Goal: Task Accomplishment & Management: Complete application form

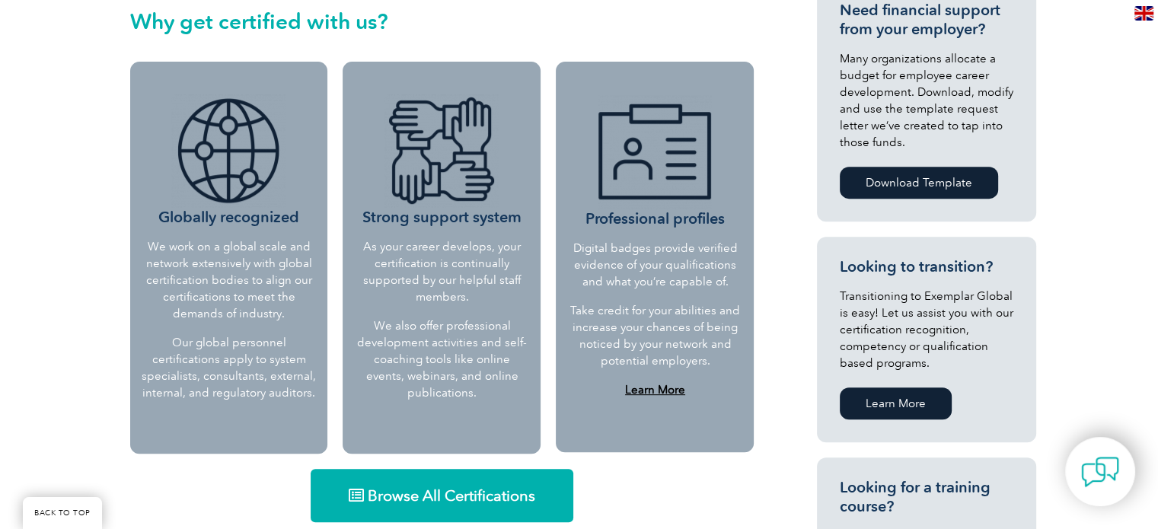
scroll to position [609, 0]
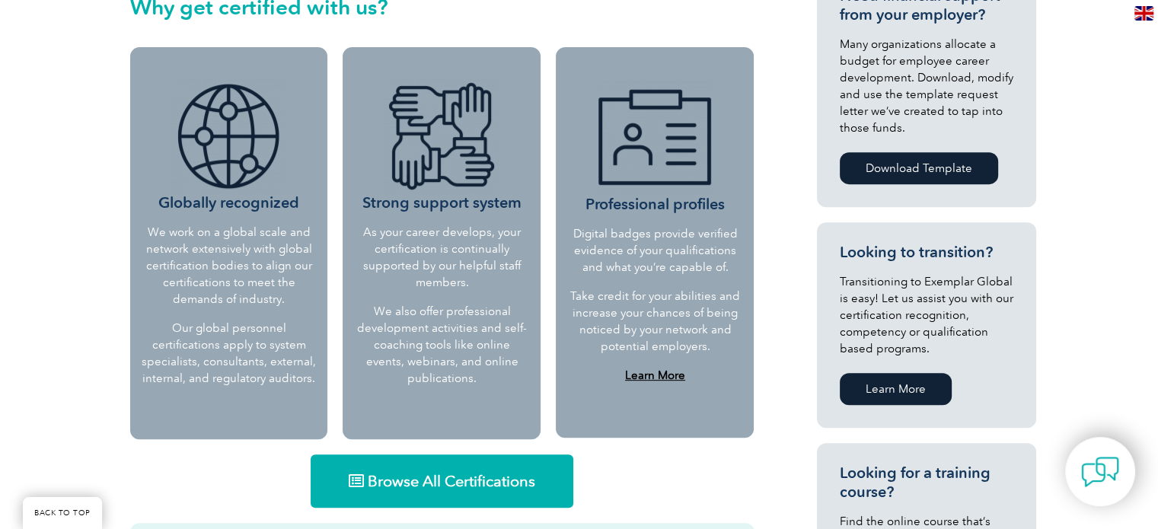
click at [445, 476] on span "Browse All Certifications" at bounding box center [451, 480] width 167 height 15
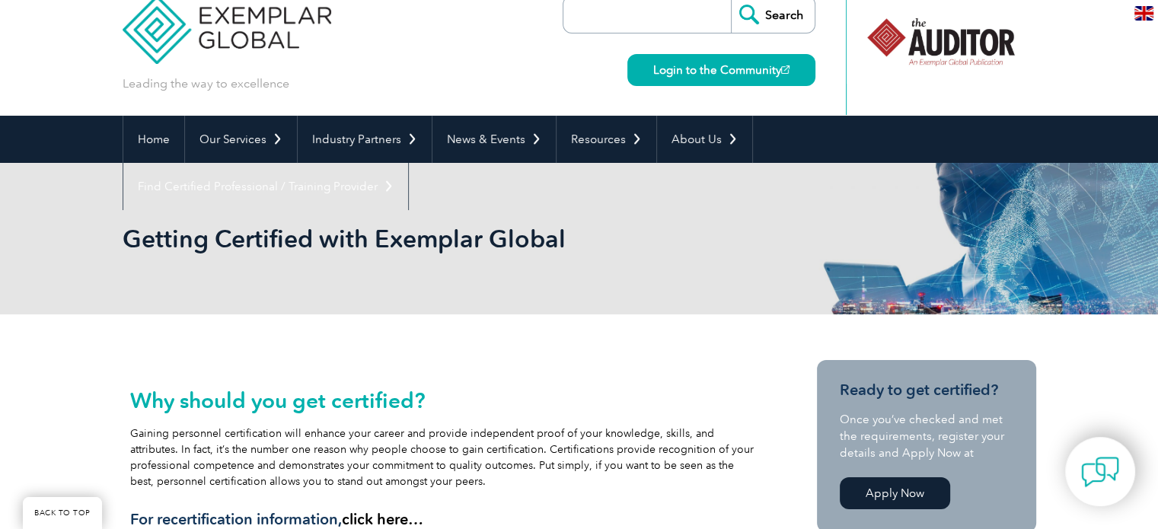
scroll to position [0, 0]
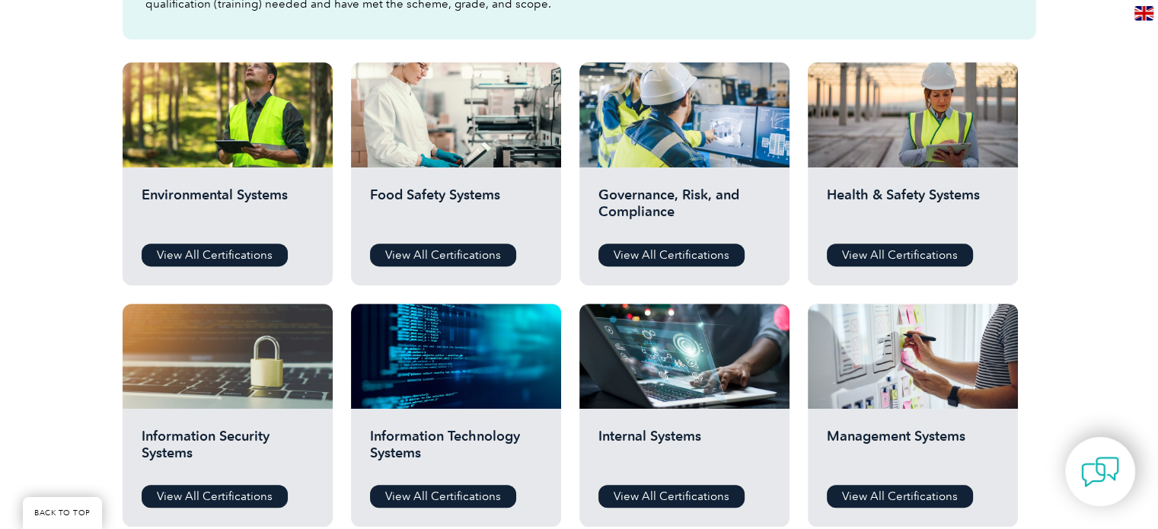
scroll to position [609, 0]
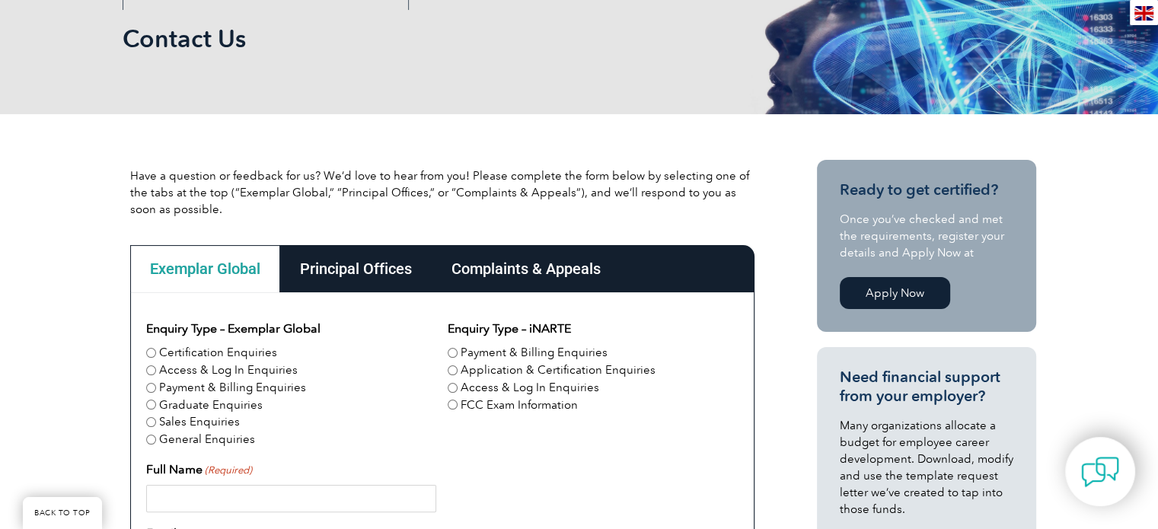
scroll to position [228, 0]
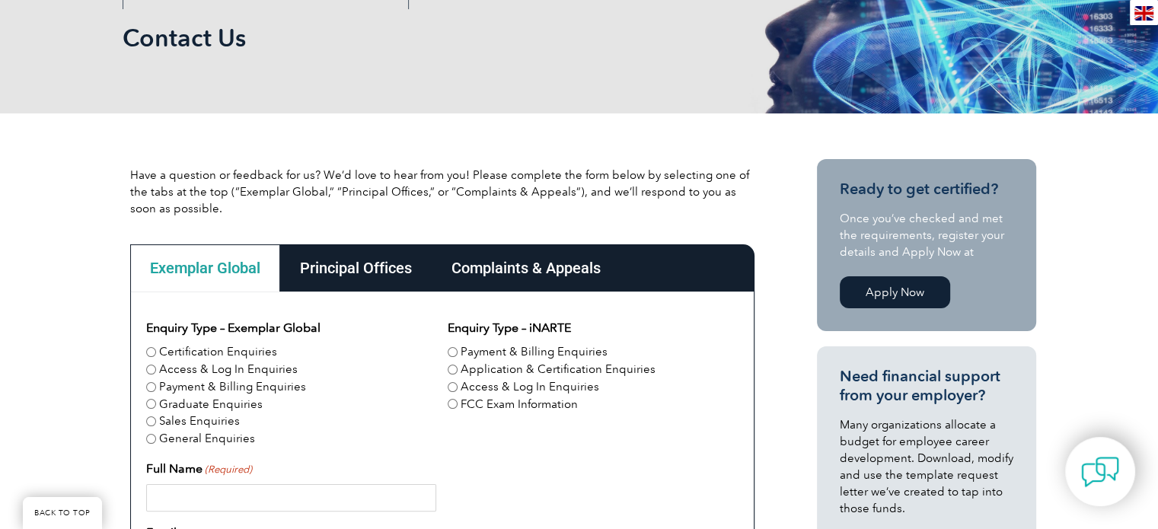
click at [149, 350] on input "Certification Enquiries" at bounding box center [151, 352] width 10 height 10
radio input "true"
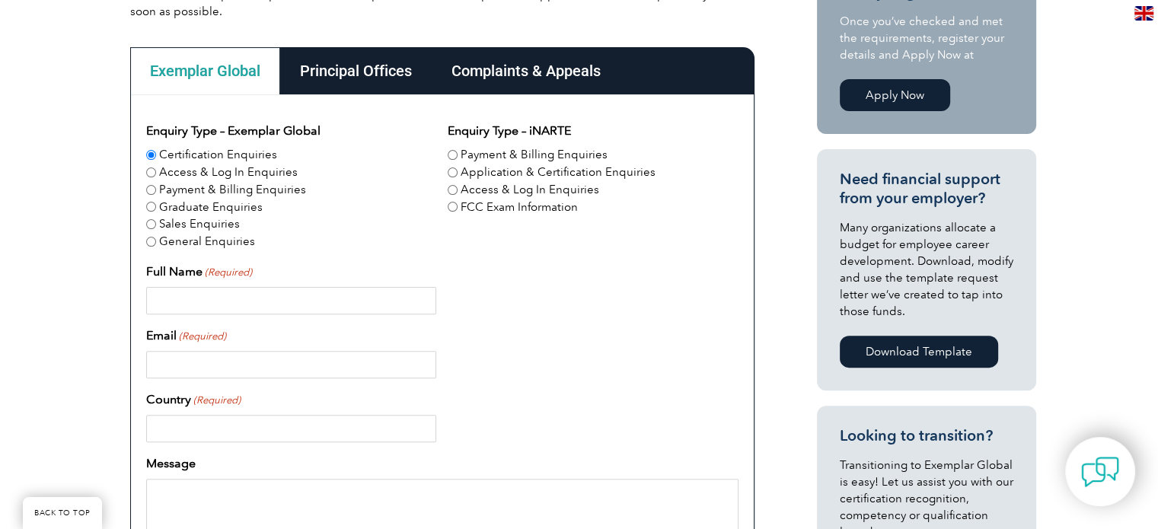
scroll to position [457, 0]
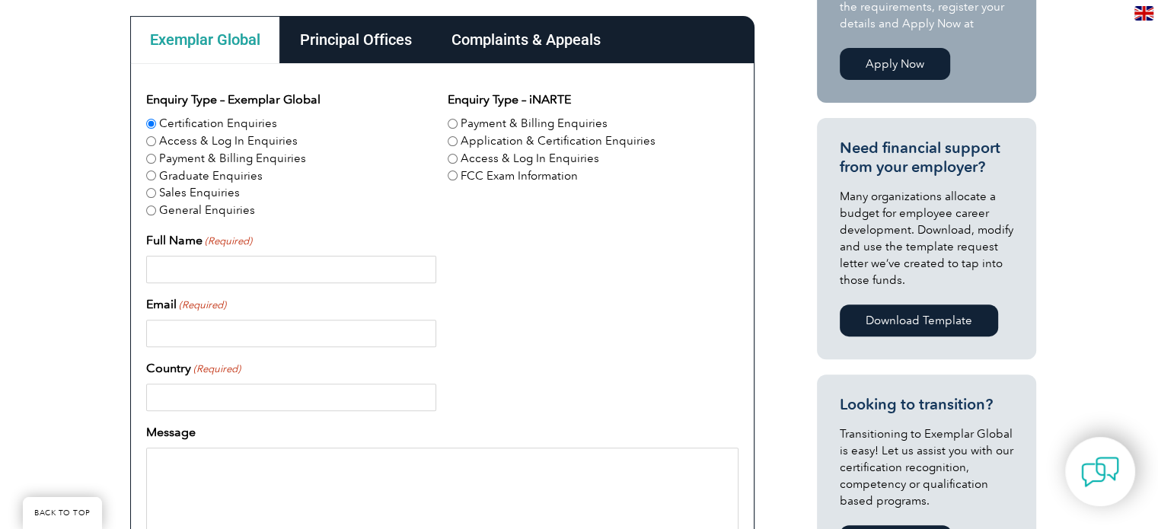
click at [184, 269] on input "Full Name (Required)" at bounding box center [291, 269] width 290 height 27
type input "Charles Mierkiewicz"
type input "cmierkiewicz@gmail.com"
type input "United States"
type input "9517573309"
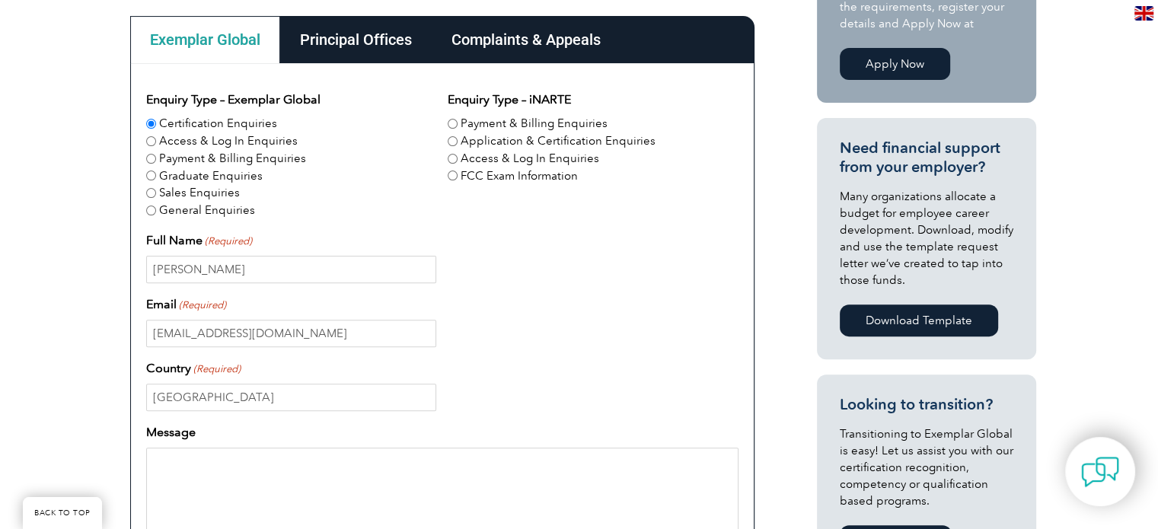
click at [176, 462] on textarea "Message" at bounding box center [442, 521] width 592 height 146
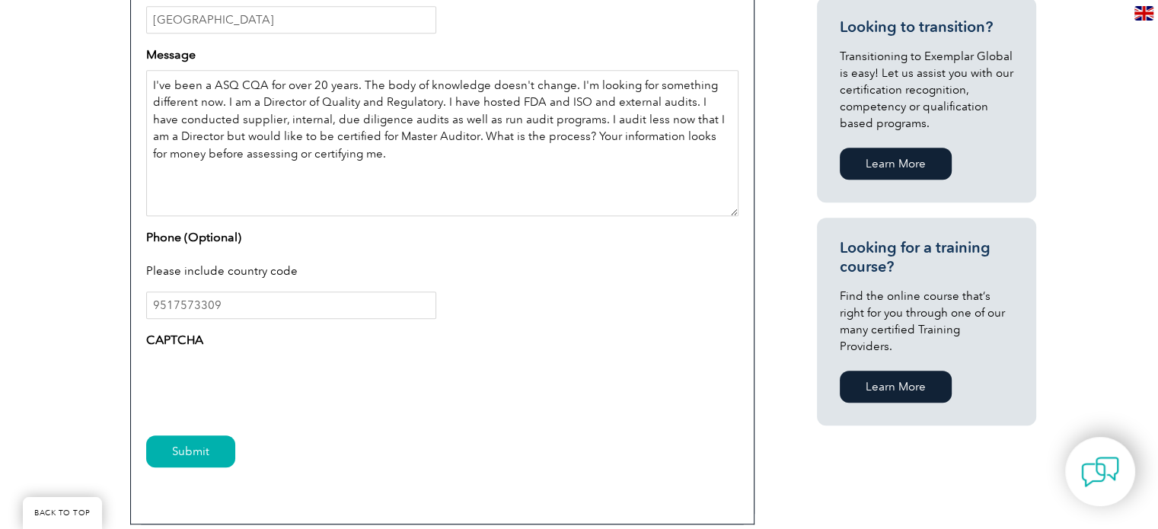
scroll to position [837, 0]
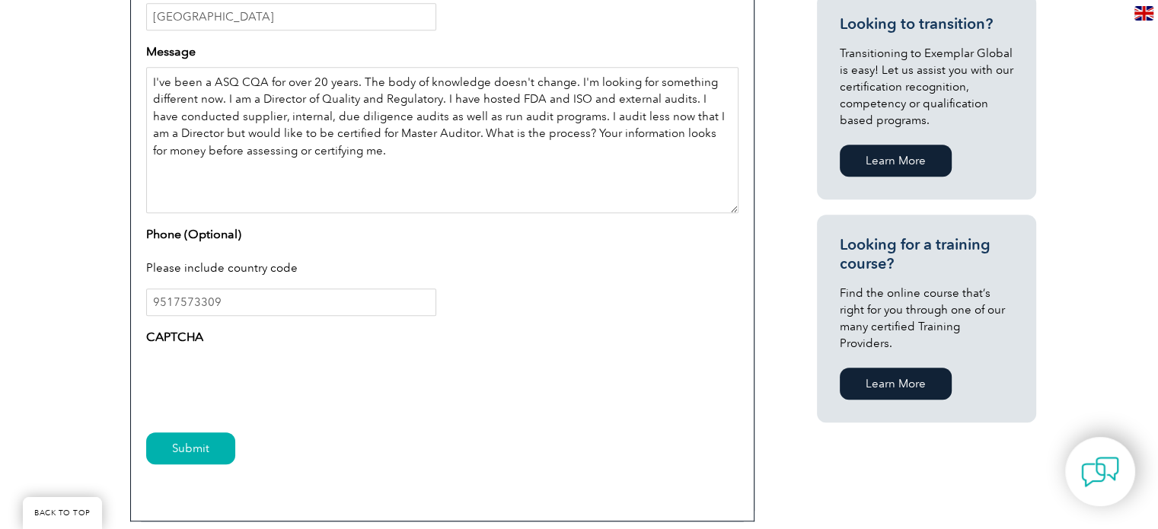
click at [338, 154] on textarea "I've been a ASQ CQA for over 20 years. The body of knowledge doesn't change. I'…" at bounding box center [442, 140] width 592 height 146
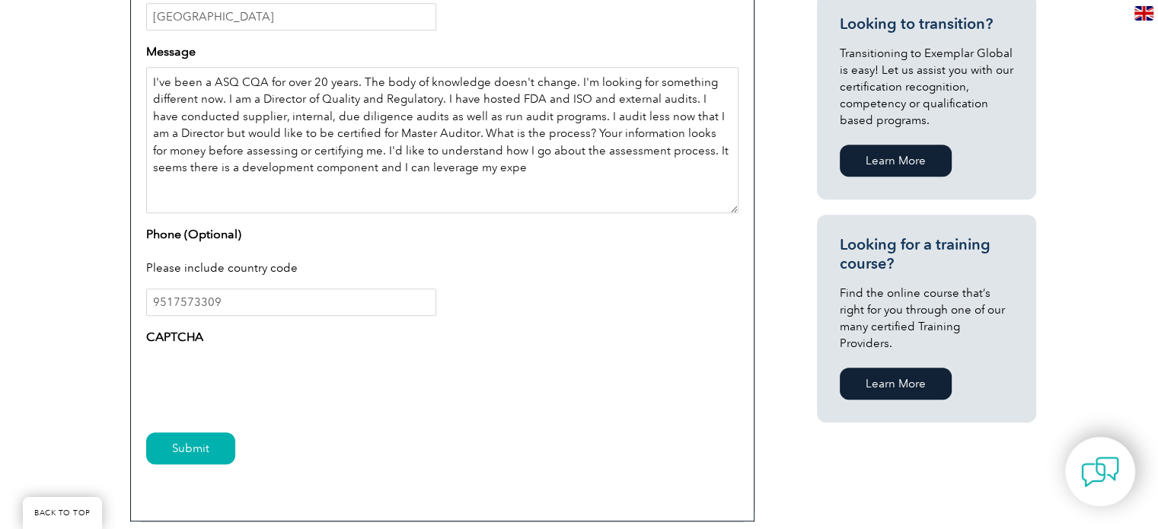
click at [451, 170] on textarea "I've been a ASQ CQA for over 20 years. The body of knowledge doesn't change. I'…" at bounding box center [442, 140] width 592 height 146
click at [588, 167] on textarea "I've been a ASQ CQA for over 20 years. The body of knowledge doesn't change. I'…" at bounding box center [442, 140] width 592 height 146
click at [212, 188] on textarea "I've been a ASQ CQA for over 20 years. The body of knowledge doesn't change. I'…" at bounding box center [442, 140] width 592 height 146
type textarea "I've been a ASQ CQA for over 20 years. The body of knowledge doesn't change. I'…"
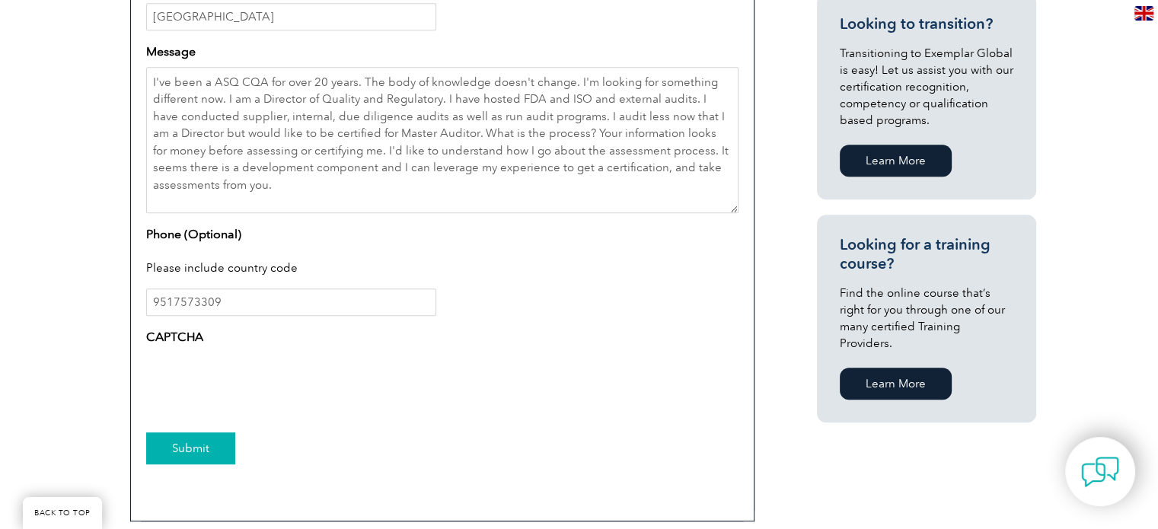
click at [177, 449] on input "Submit" at bounding box center [190, 448] width 89 height 32
